Goal: Task Accomplishment & Management: Manage account settings

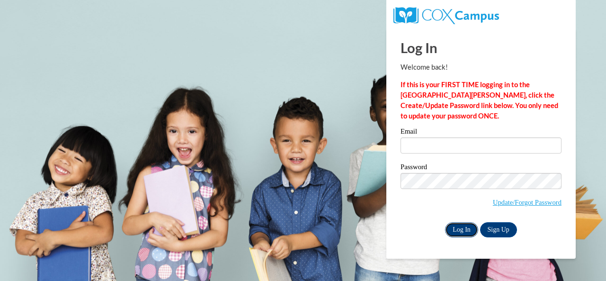
click at [461, 232] on input "Log In" at bounding box center [461, 229] width 33 height 15
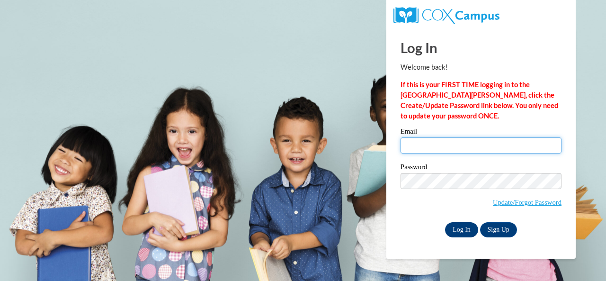
type input "aviles.mary.e@muscogee.k12.ga.us"
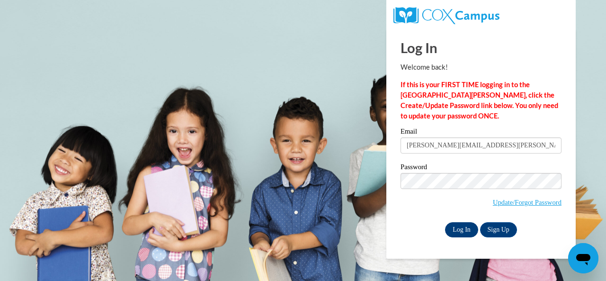
click at [462, 229] on input "Log In" at bounding box center [461, 229] width 33 height 15
